Goal: Transaction & Acquisition: Book appointment/travel/reservation

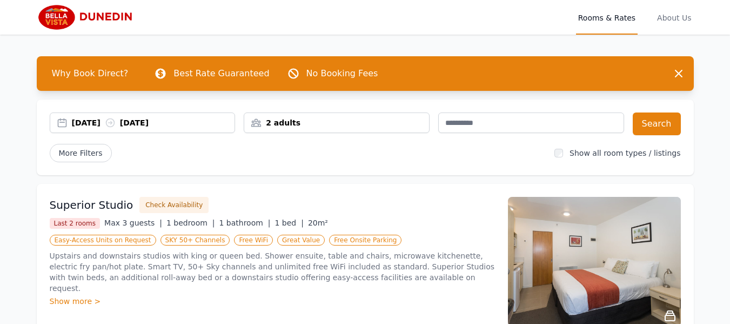
click at [92, 125] on div "[DATE] [DATE]" at bounding box center [153, 122] width 163 height 11
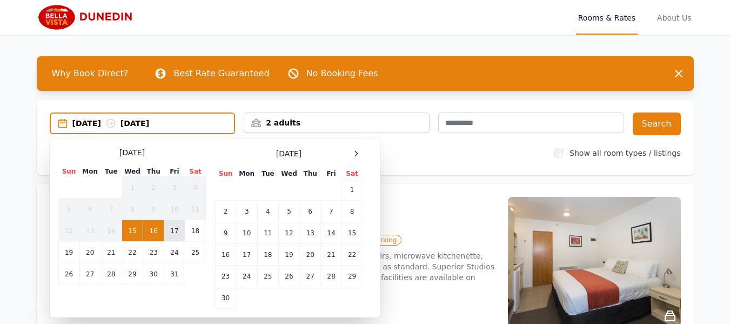
click at [176, 229] on td "17" at bounding box center [174, 231] width 21 height 22
click at [195, 228] on td "18" at bounding box center [195, 231] width 21 height 22
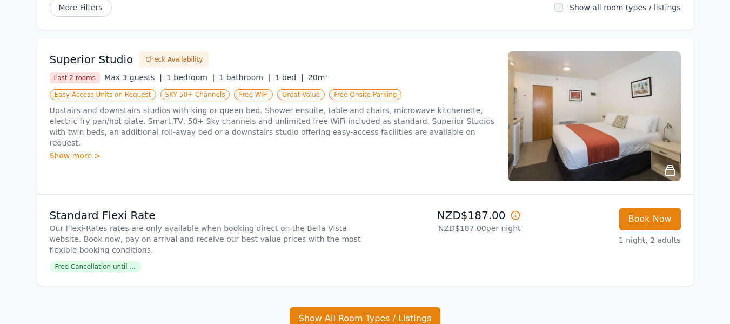
scroll to position [216, 0]
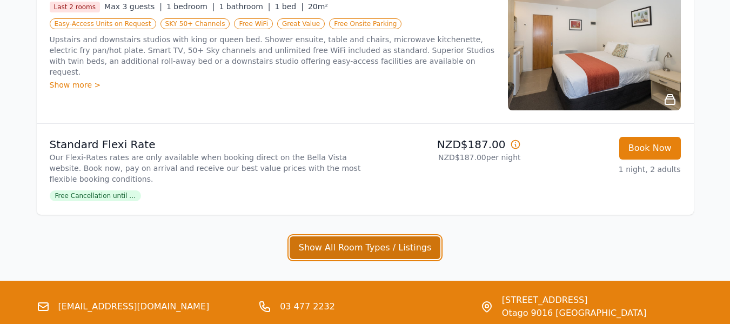
click at [352, 246] on button "Show All Room Types / Listings" at bounding box center [365, 247] width 151 height 23
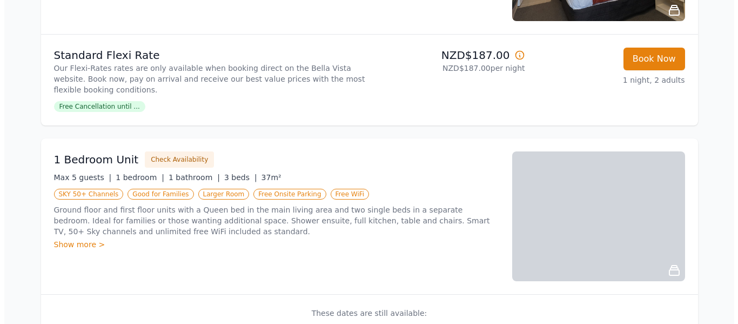
scroll to position [378, 0]
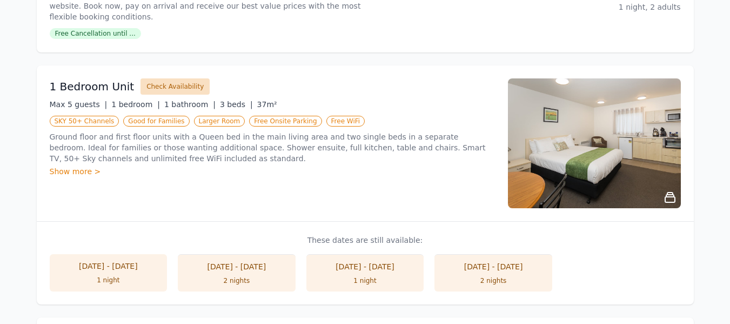
click at [150, 88] on button "Check Availability" at bounding box center [175, 86] width 69 height 16
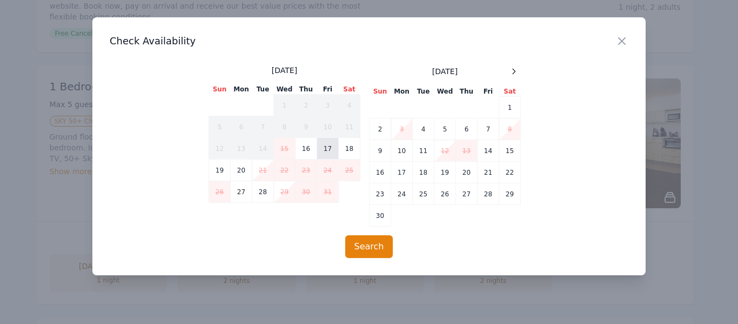
click at [331, 148] on td "17" at bounding box center [328, 149] width 22 height 22
click at [370, 246] on button "Search" at bounding box center [369, 246] width 48 height 23
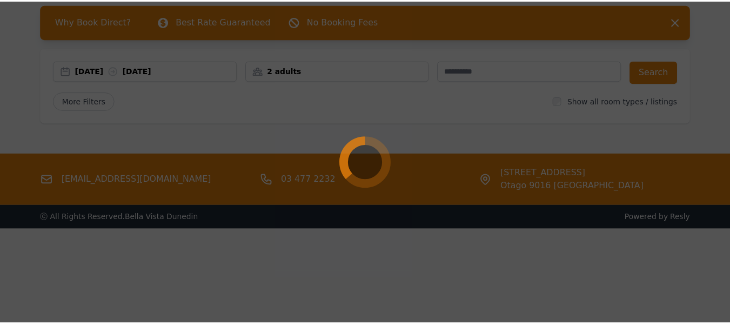
scroll to position [52, 0]
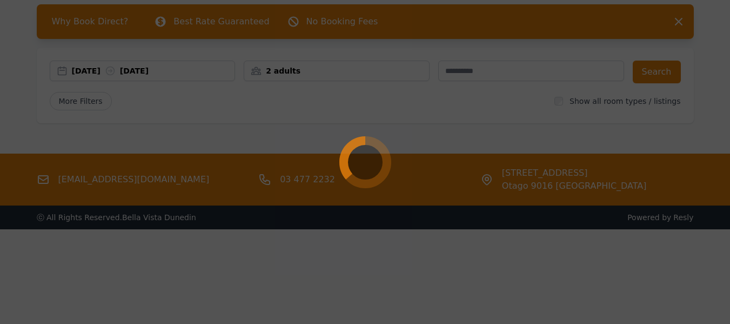
drag, startPoint x: 680, startPoint y: 22, endPoint x: 667, endPoint y: 31, distance: 15.9
click at [677, 22] on div at bounding box center [365, 162] width 730 height 324
